Goal: Information Seeking & Learning: Learn about a topic

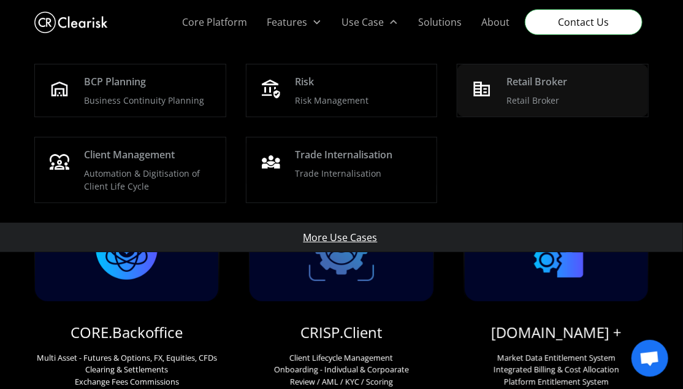
click at [531, 81] on div "Retail Broker" at bounding box center [537, 81] width 61 height 15
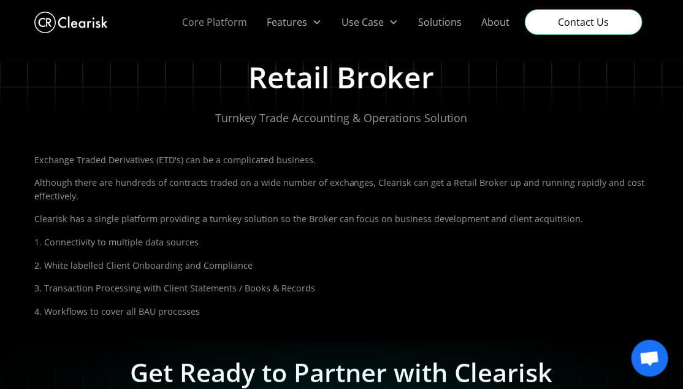
click at [221, 25] on link "Core Platform" at bounding box center [214, 22] width 85 height 44
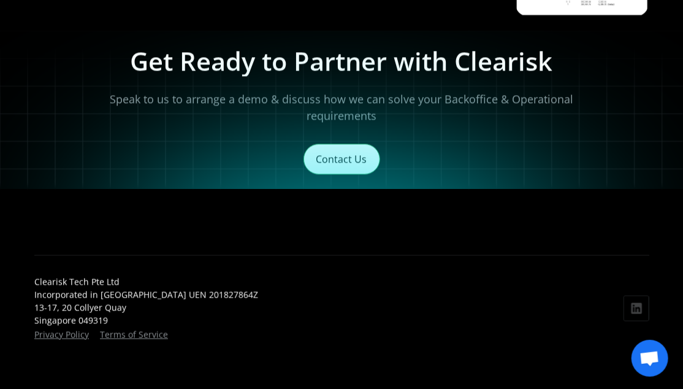
scroll to position [949, 0]
